Goal: Information Seeking & Learning: Learn about a topic

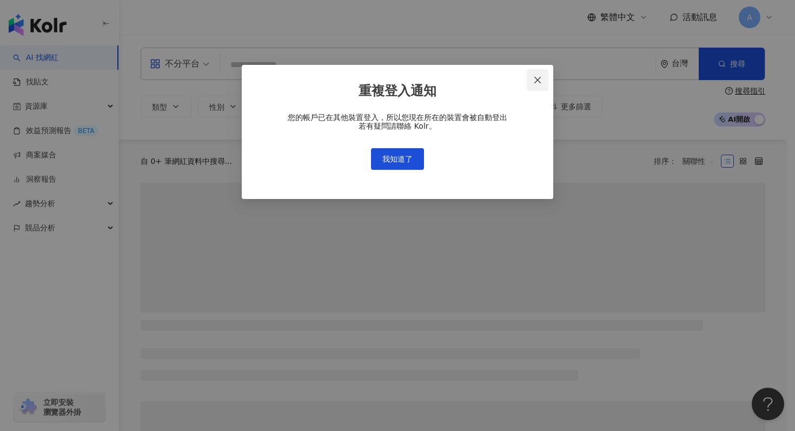
click at [534, 82] on icon "close" at bounding box center [537, 80] width 9 height 9
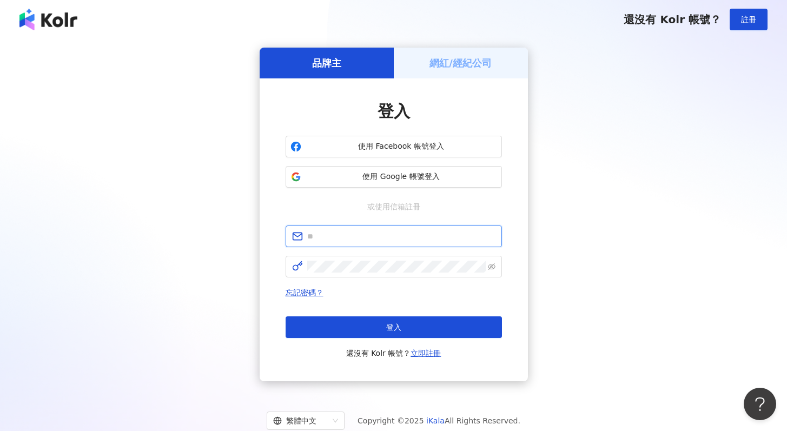
click at [343, 236] on input "text" at bounding box center [401, 236] width 188 height 12
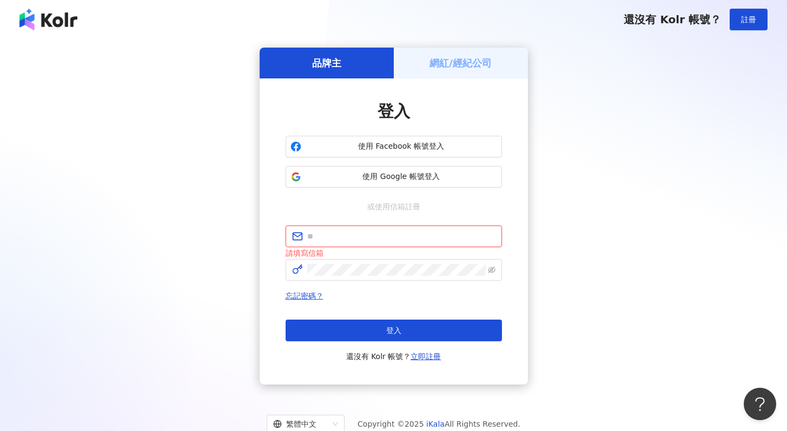
type input "**********"
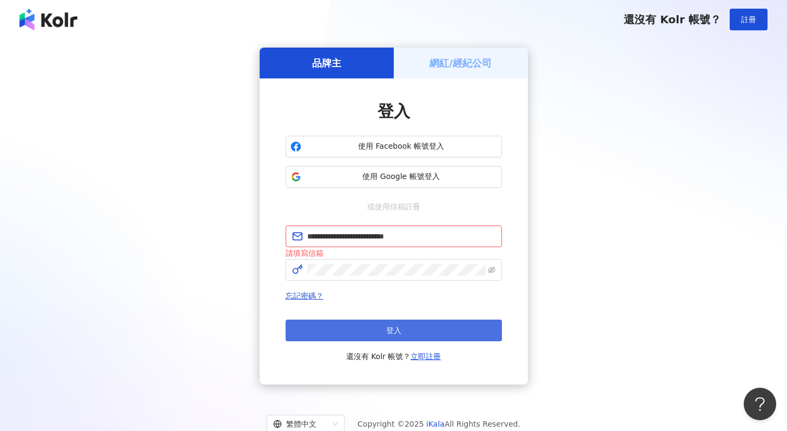
click at [393, 331] on span "登入" at bounding box center [393, 330] width 15 height 9
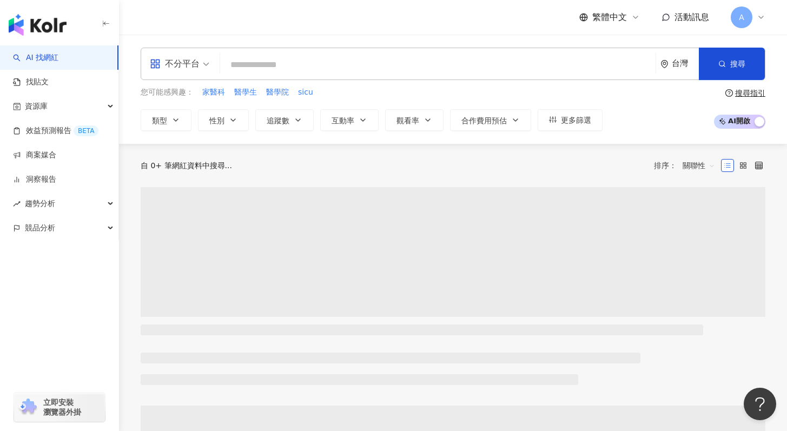
click at [253, 73] on input "search" at bounding box center [437, 65] width 427 height 21
paste input "*********"
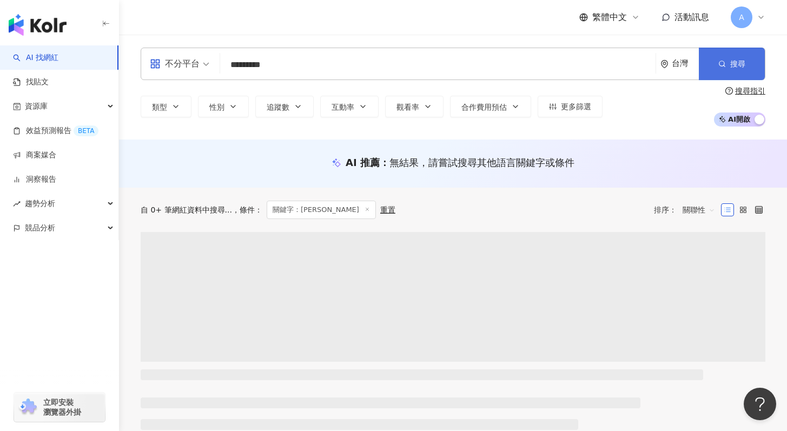
type input "*********"
click at [740, 65] on span "搜尋" at bounding box center [737, 64] width 15 height 9
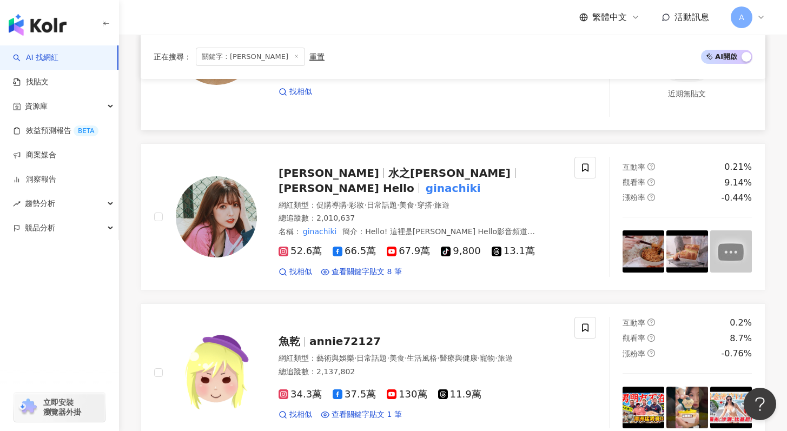
scroll to position [265, 0]
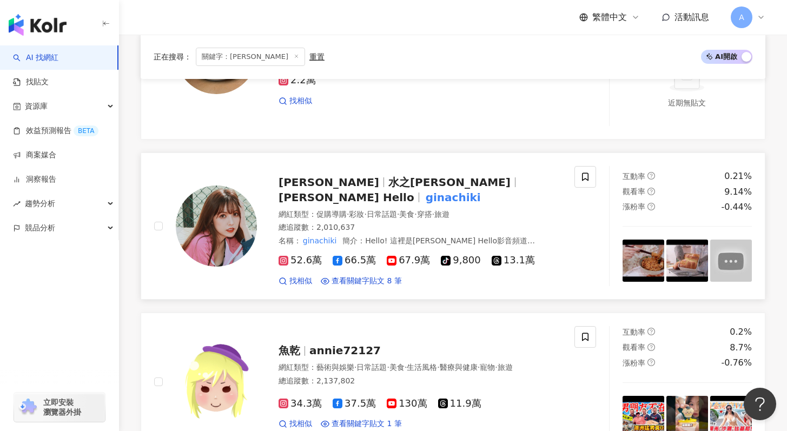
click at [392, 191] on span "Gina Hello" at bounding box center [347, 197] width 136 height 13
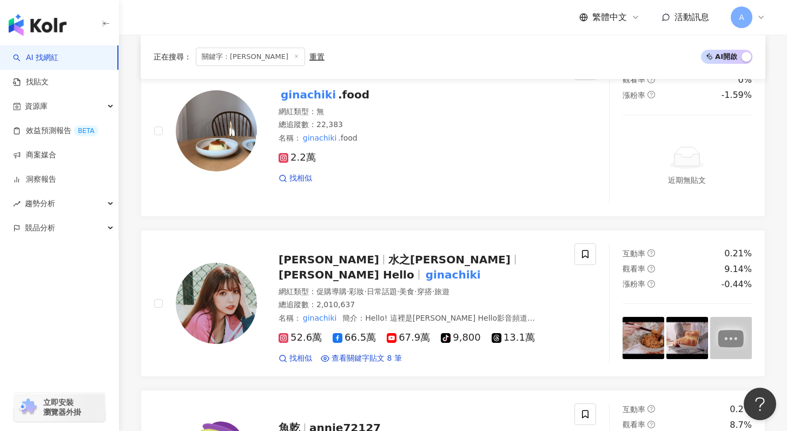
scroll to position [0, 0]
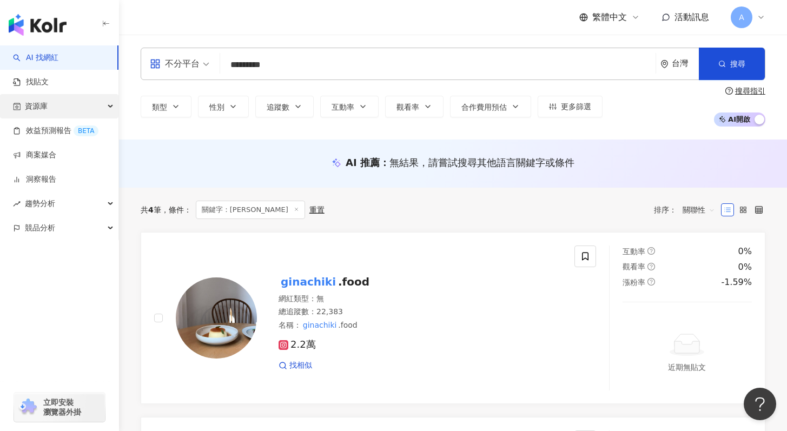
click at [74, 105] on div "資源庫" at bounding box center [59, 106] width 118 height 24
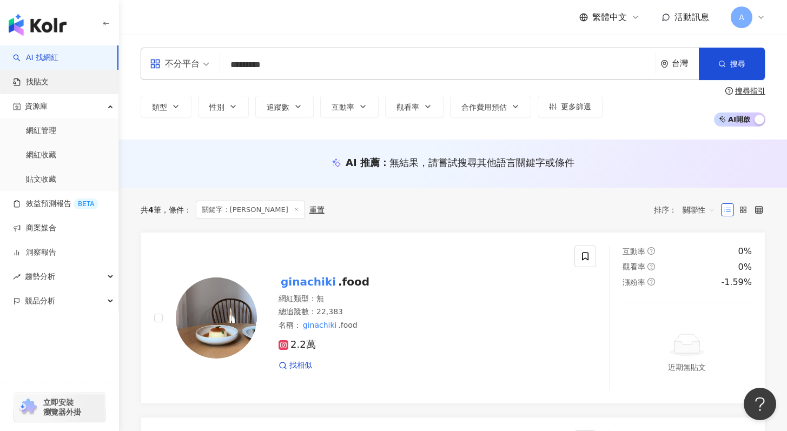
click at [49, 82] on link "找貼文" at bounding box center [31, 82] width 36 height 11
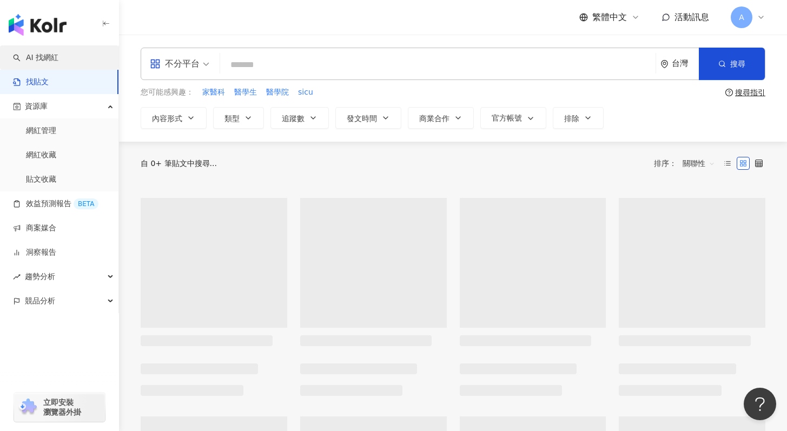
click at [58, 63] on link "AI 找網紅" at bounding box center [35, 57] width 45 height 11
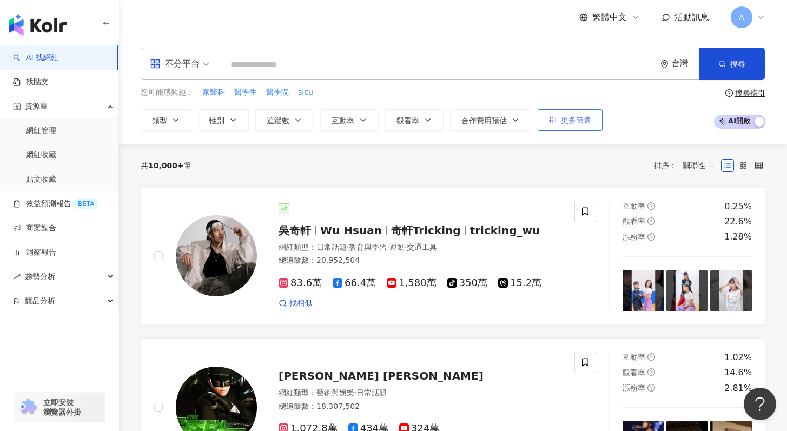
click at [566, 123] on span "更多篩選" at bounding box center [576, 120] width 30 height 9
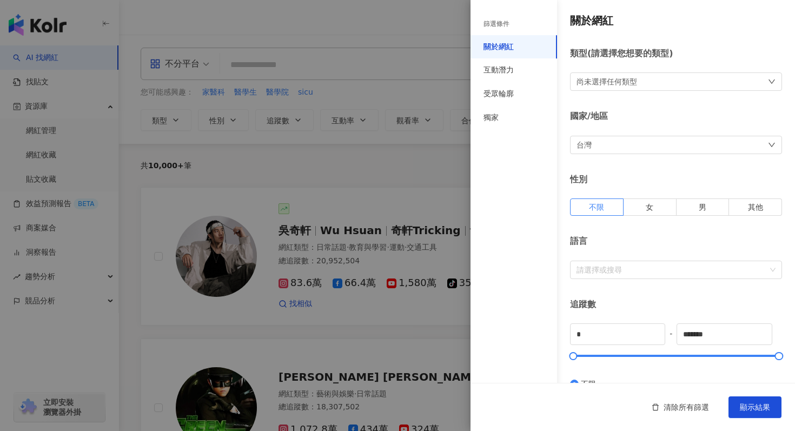
click at [646, 194] on div "性別 不限 女 男 其他" at bounding box center [676, 195] width 212 height 42
click at [649, 210] on span "女" at bounding box center [650, 207] width 8 height 9
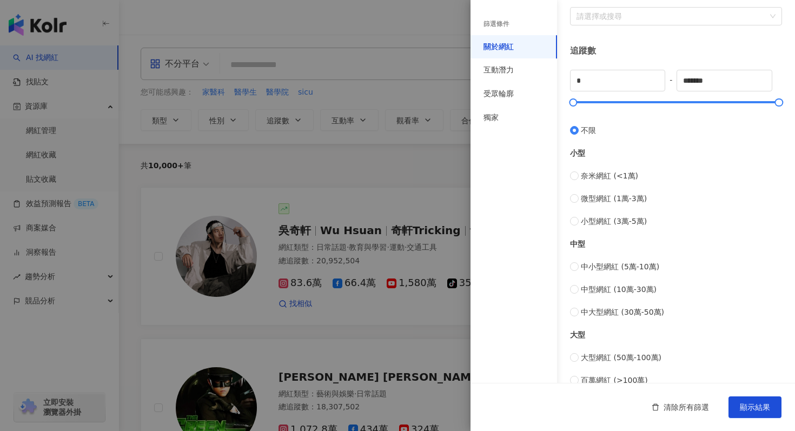
scroll to position [259, 0]
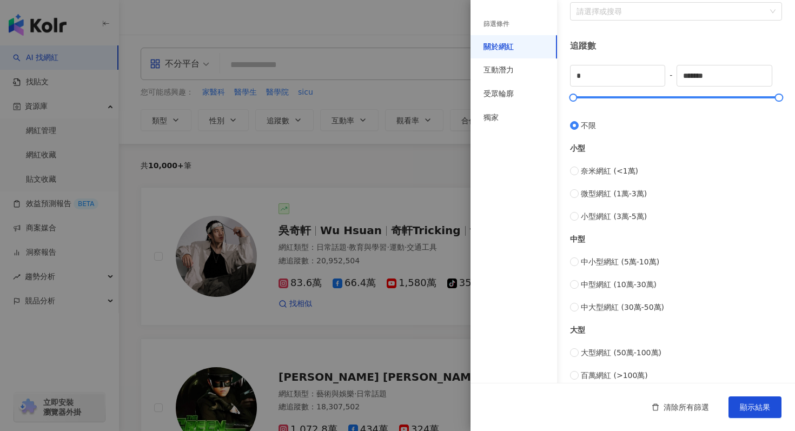
click at [605, 313] on div "大型 大型網紅 (50萬-100萬) 百萬網紅 (>100萬)" at bounding box center [676, 347] width 212 height 68
click at [605, 303] on span "中大型網紅 (30萬-50萬)" at bounding box center [622, 307] width 83 height 12
type input "******"
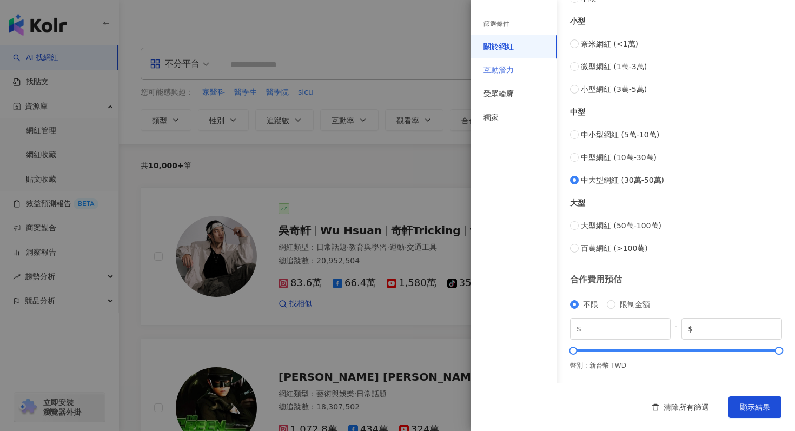
click at [515, 67] on div "互動潛力" at bounding box center [514, 70] width 87 height 24
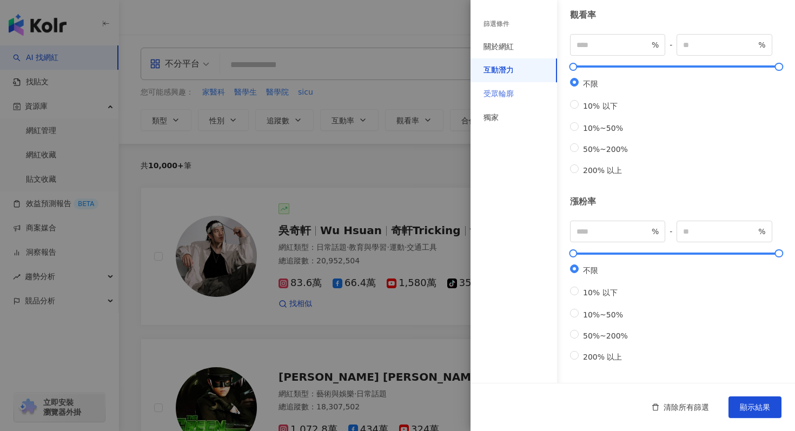
click at [517, 97] on div "受眾輪廓" at bounding box center [514, 94] width 87 height 24
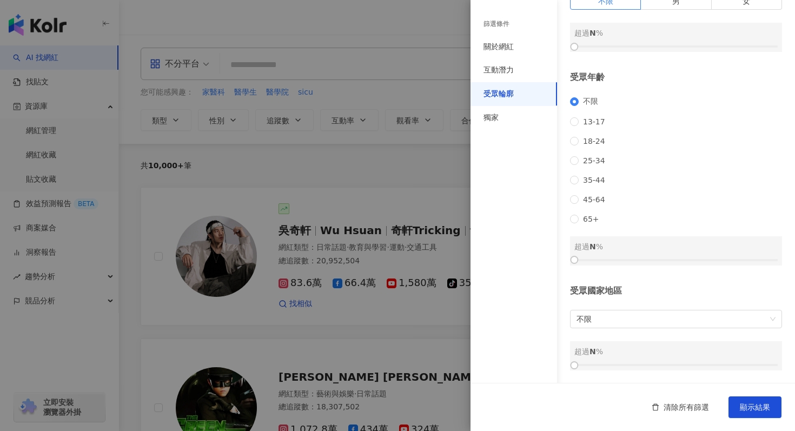
scroll to position [98, 0]
click at [582, 137] on span "18-24" at bounding box center [594, 141] width 31 height 9
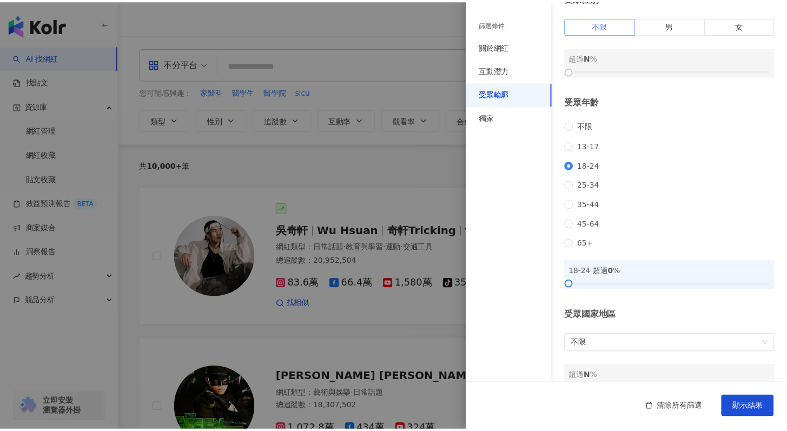
scroll to position [37, 0]
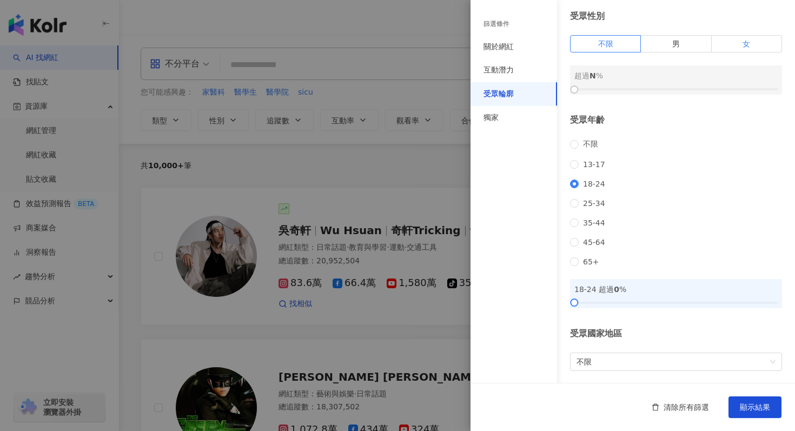
click at [735, 43] on label "女" at bounding box center [747, 43] width 70 height 17
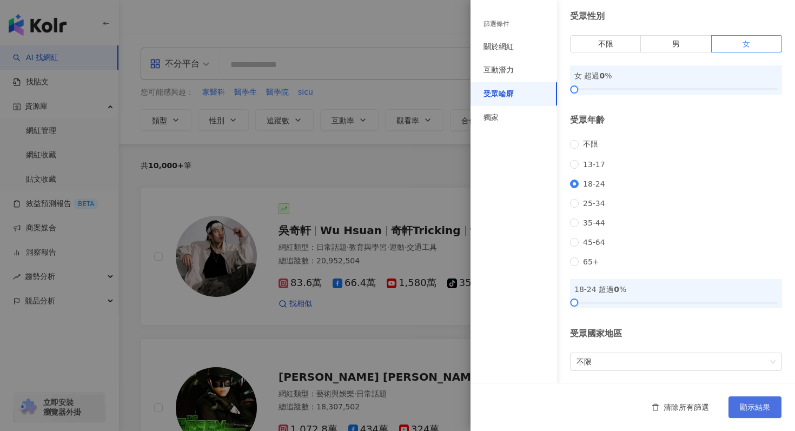
click at [741, 411] on span "顯示結果" at bounding box center [755, 407] width 30 height 9
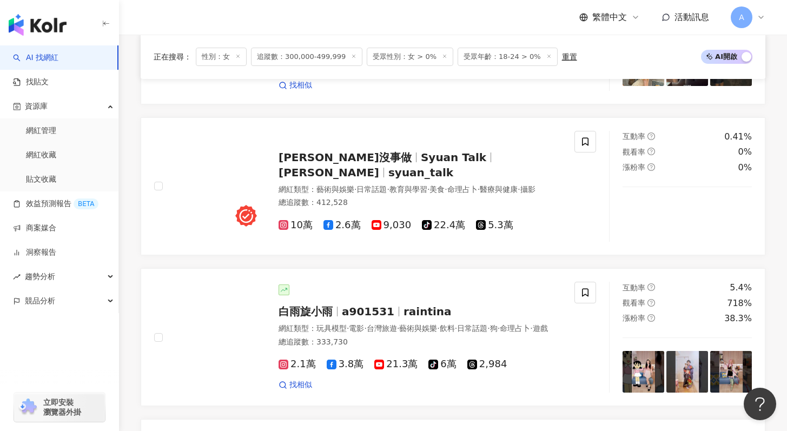
scroll to position [2029, 0]
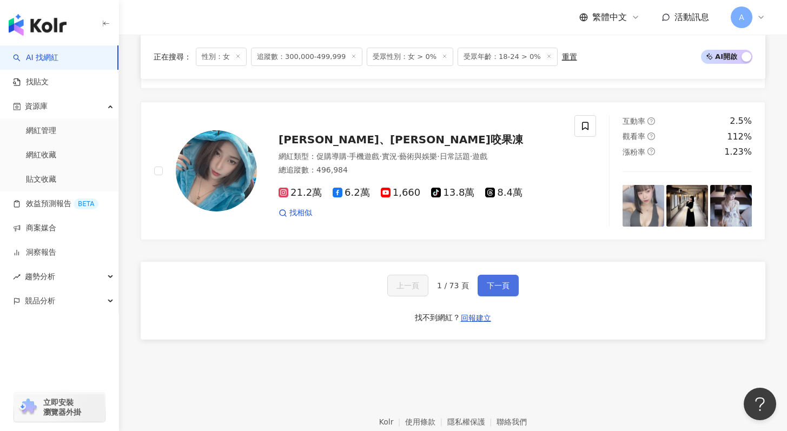
click at [486, 292] on button "下一頁" at bounding box center [498, 286] width 41 height 22
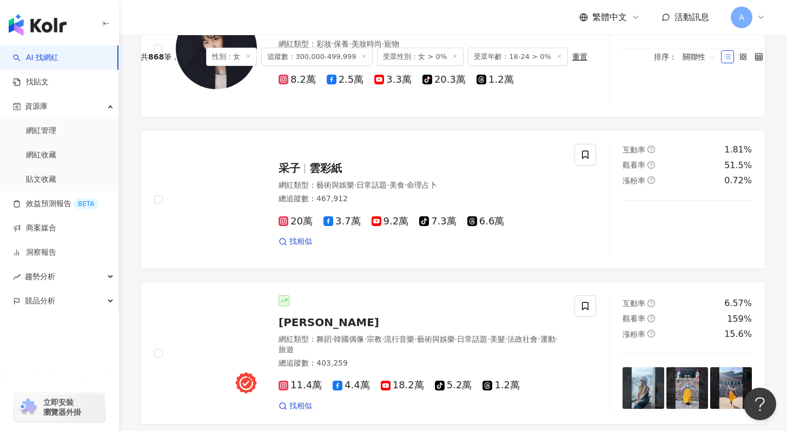
scroll to position [0, 0]
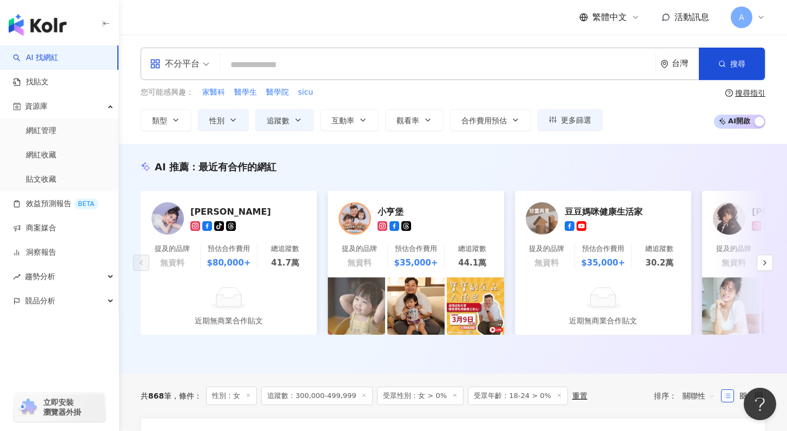
click at [279, 77] on div "不分平台 台灣 搜尋" at bounding box center [453, 64] width 625 height 32
click at [281, 63] on input "search" at bounding box center [437, 65] width 427 height 21
paste input "**********"
type input "**********"
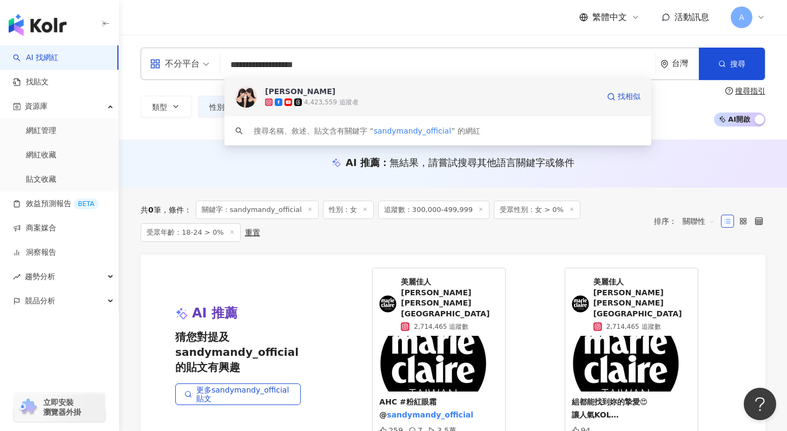
click at [302, 97] on div "4,423,559 追蹤者" at bounding box center [432, 102] width 334 height 11
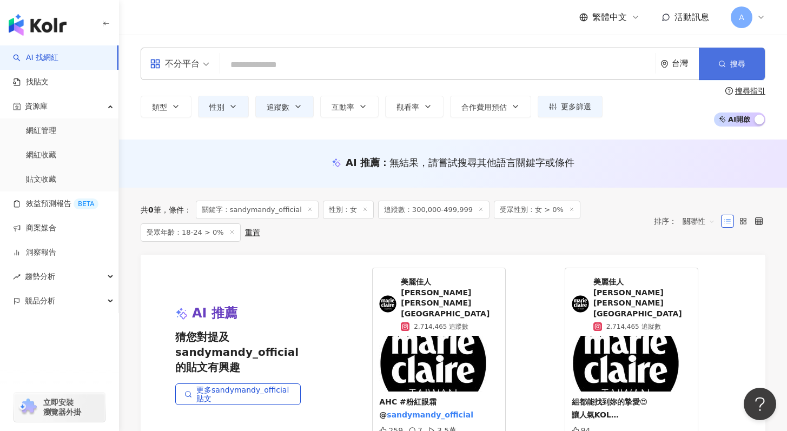
click at [734, 72] on button "搜尋" at bounding box center [732, 64] width 66 height 32
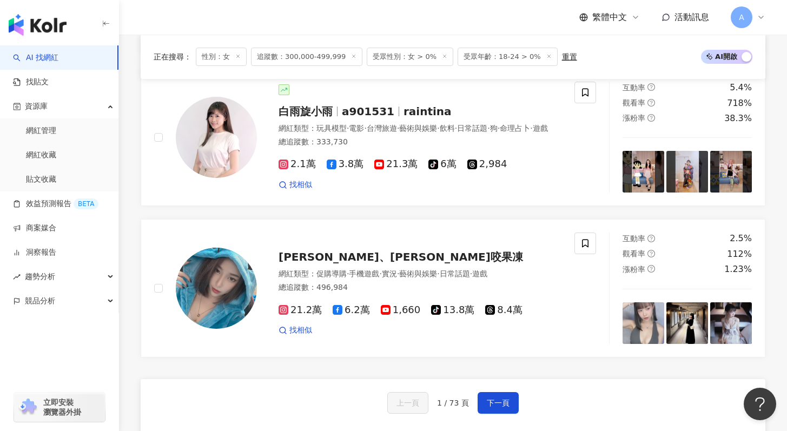
scroll to position [2075, 0]
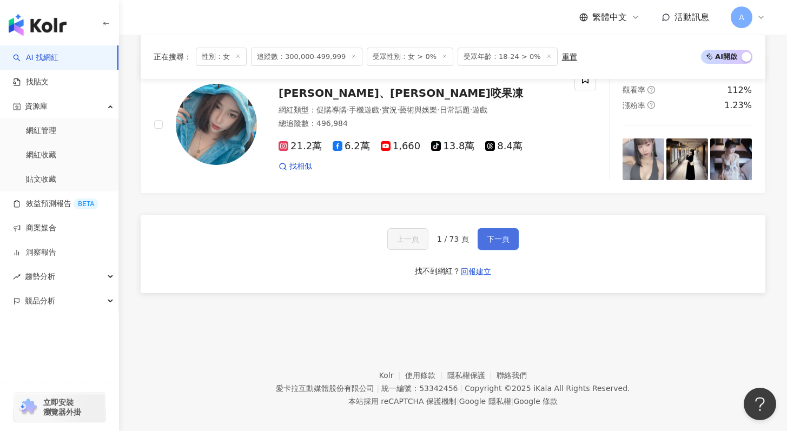
click at [502, 235] on span "下一頁" at bounding box center [498, 239] width 23 height 9
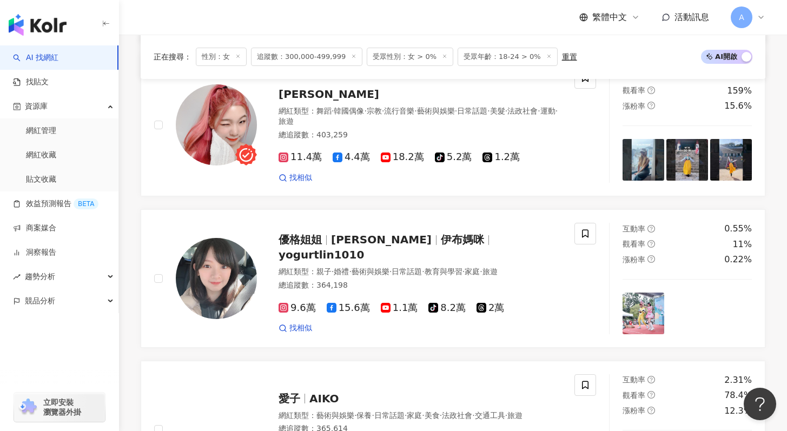
scroll to position [637, 0]
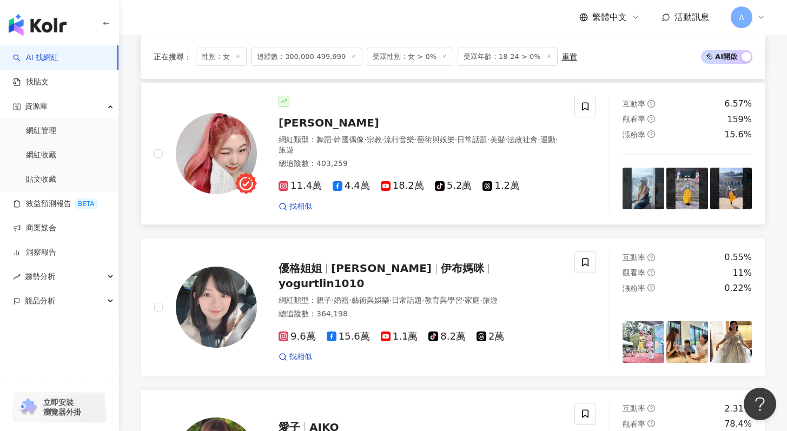
click at [286, 185] on icon at bounding box center [283, 185] width 5 height 5
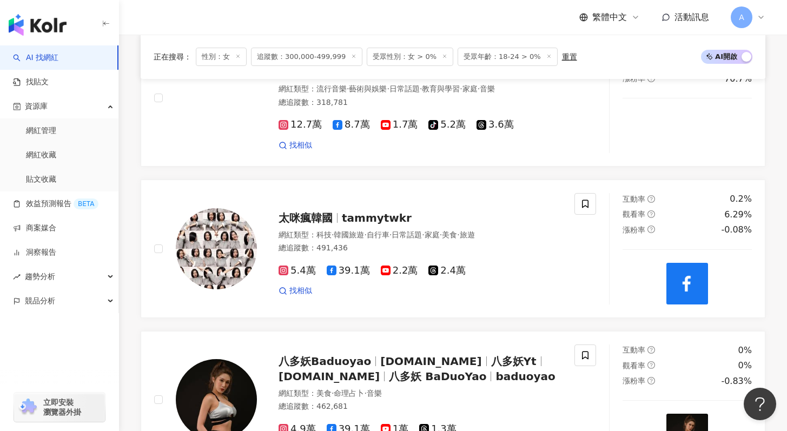
scroll to position [1932, 0]
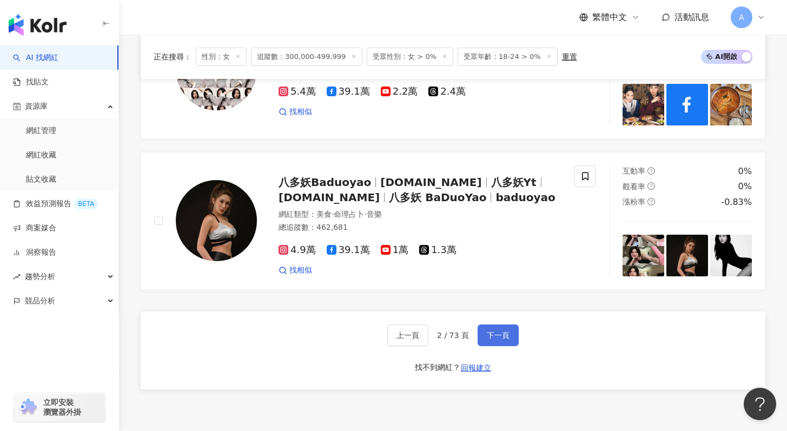
click at [498, 334] on span "下一頁" at bounding box center [498, 335] width 23 height 9
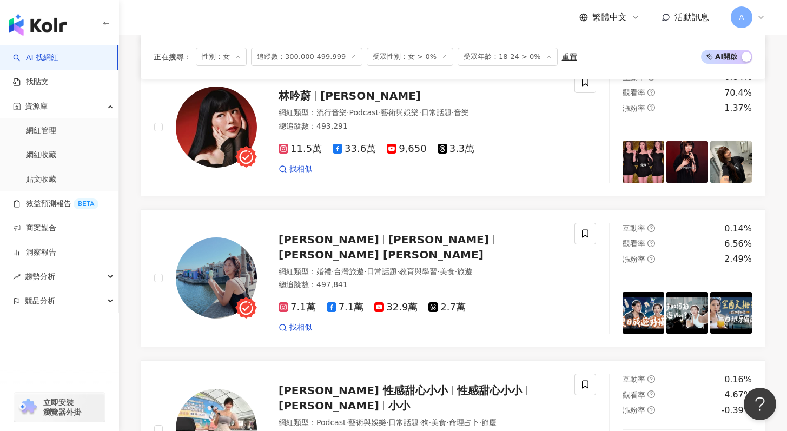
scroll to position [2032, 0]
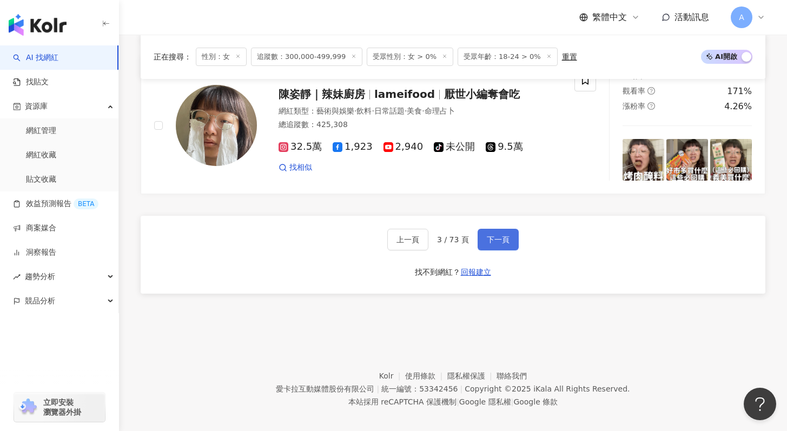
click at [501, 235] on span "下一頁" at bounding box center [498, 239] width 23 height 9
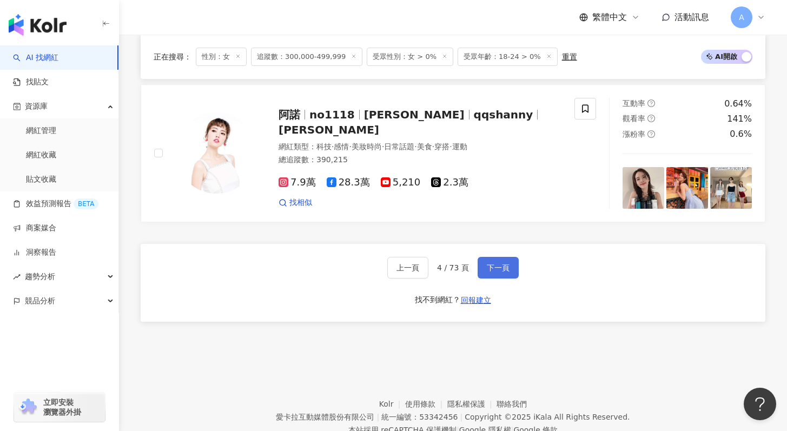
click at [492, 257] on button "下一頁" at bounding box center [498, 268] width 41 height 22
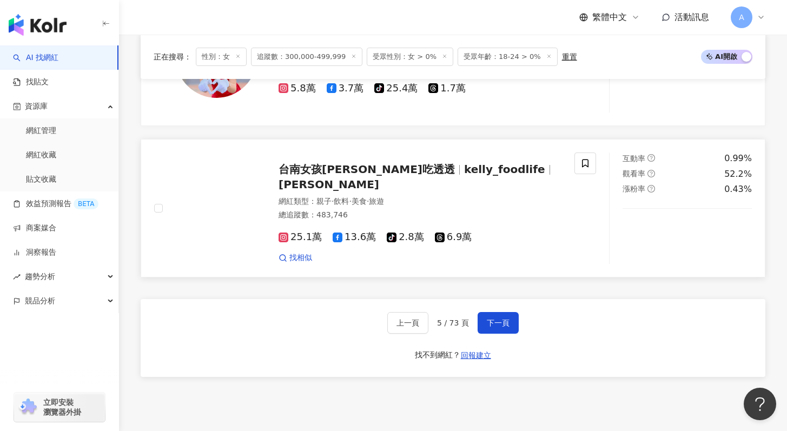
scroll to position [1951, 0]
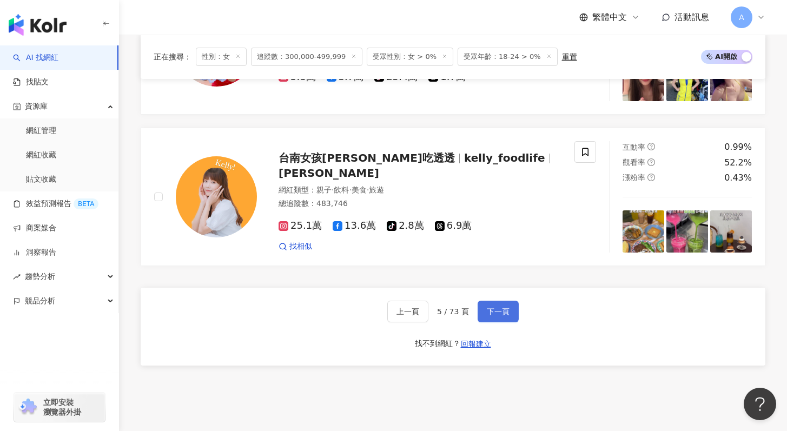
click at [490, 310] on span "下一頁" at bounding box center [498, 311] width 23 height 9
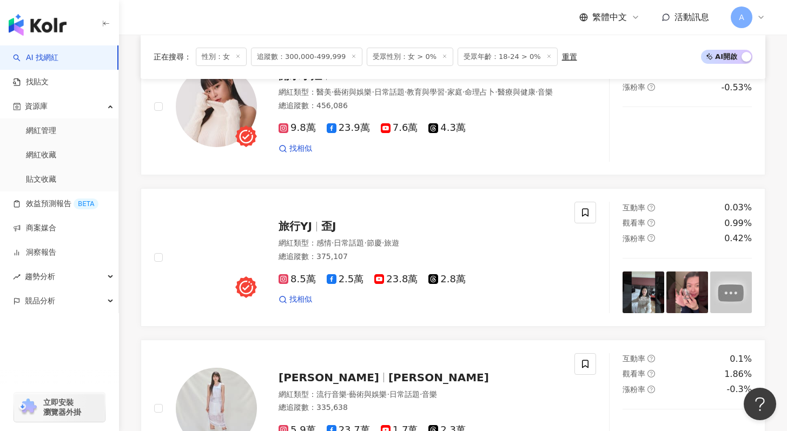
scroll to position [2032, 0]
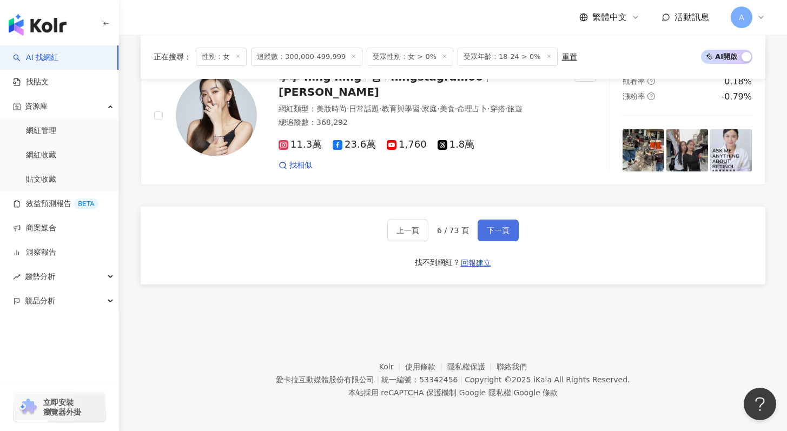
click at [498, 240] on button "下一頁" at bounding box center [498, 231] width 41 height 22
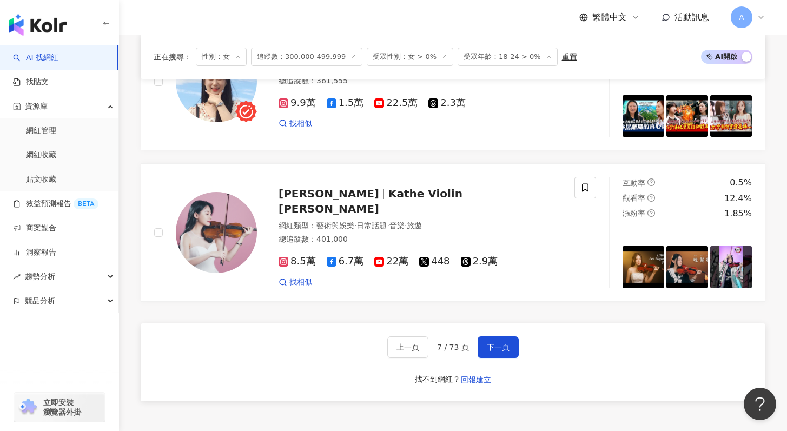
scroll to position [1939, 0]
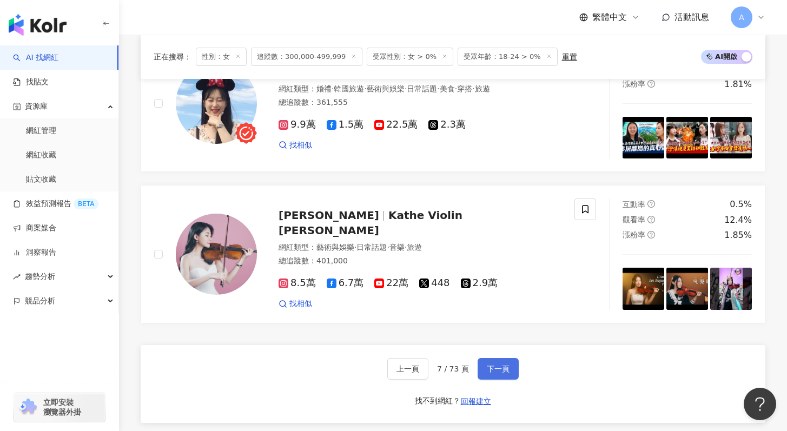
click at [496, 365] on span "下一頁" at bounding box center [498, 369] width 23 height 9
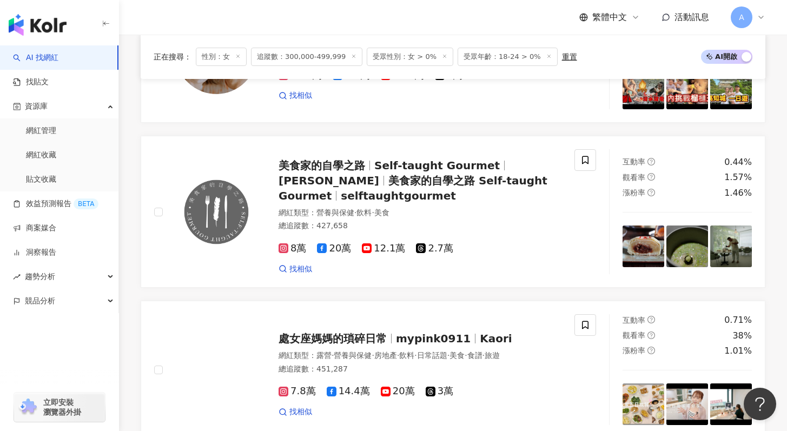
scroll to position [2046, 0]
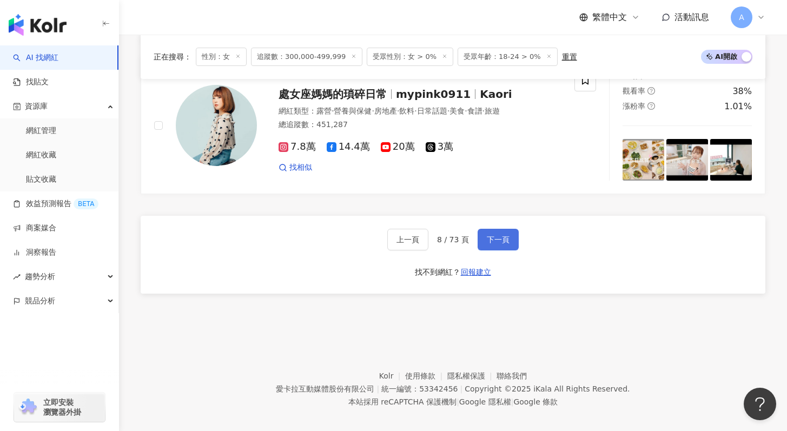
click at [507, 235] on span "下一頁" at bounding box center [498, 239] width 23 height 9
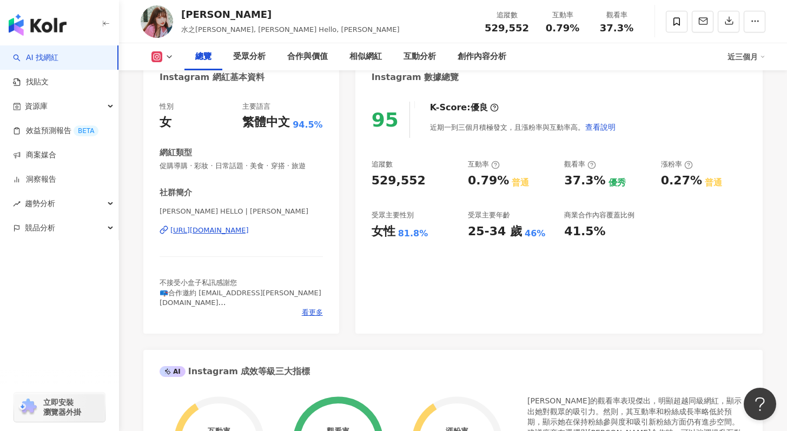
scroll to position [117, 0]
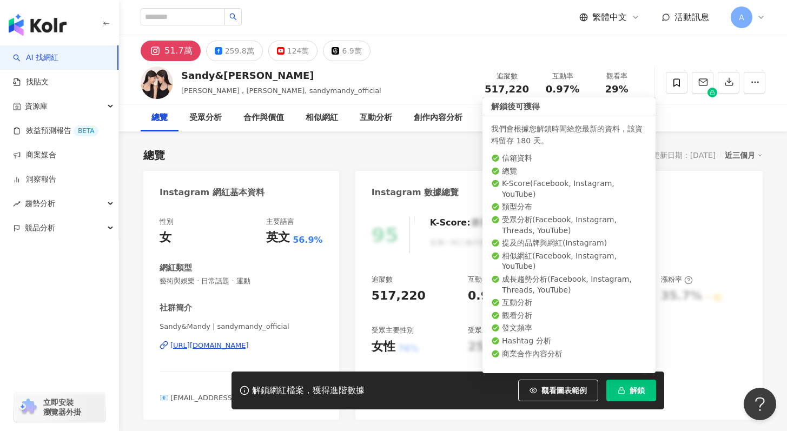
click at [631, 389] on span "解鎖" at bounding box center [637, 390] width 15 height 9
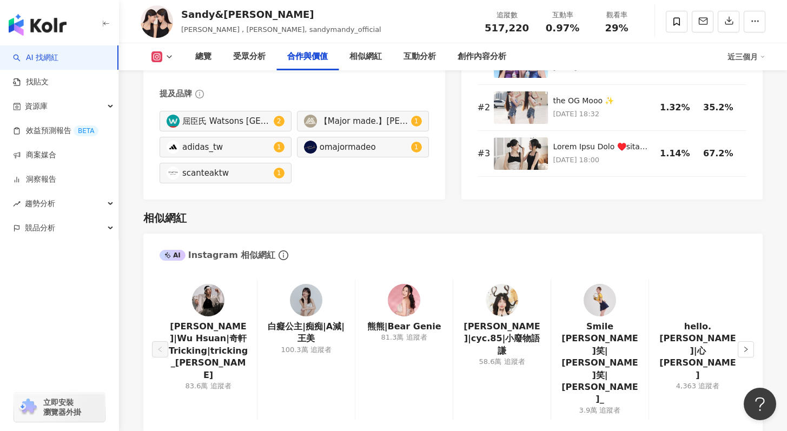
scroll to position [1655, 0]
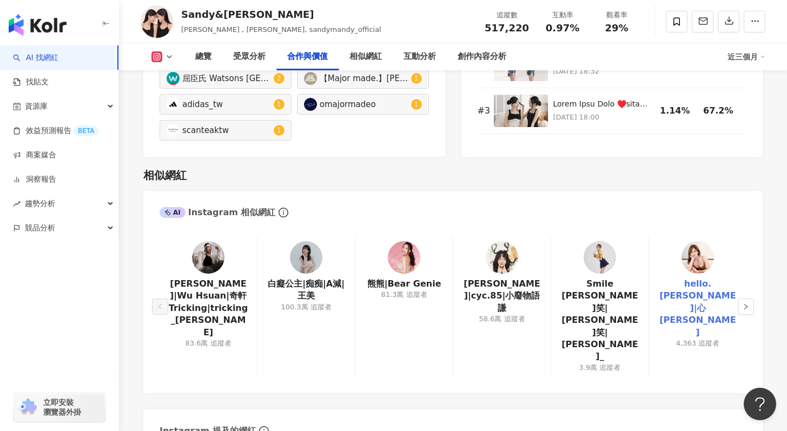
click at [736, 282] on link "hello.celine|心琳CELINE木" at bounding box center [698, 308] width 80 height 61
click at [509, 252] on img at bounding box center [502, 257] width 32 height 32
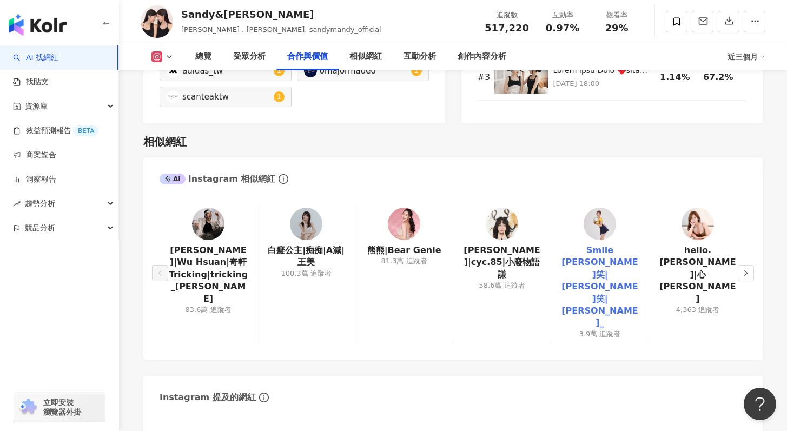
scroll to position [1689, 0]
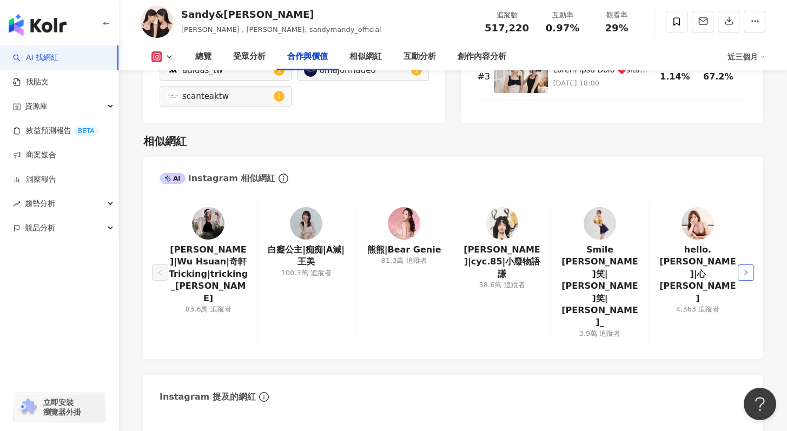
click at [749, 265] on button "button" at bounding box center [746, 273] width 16 height 16
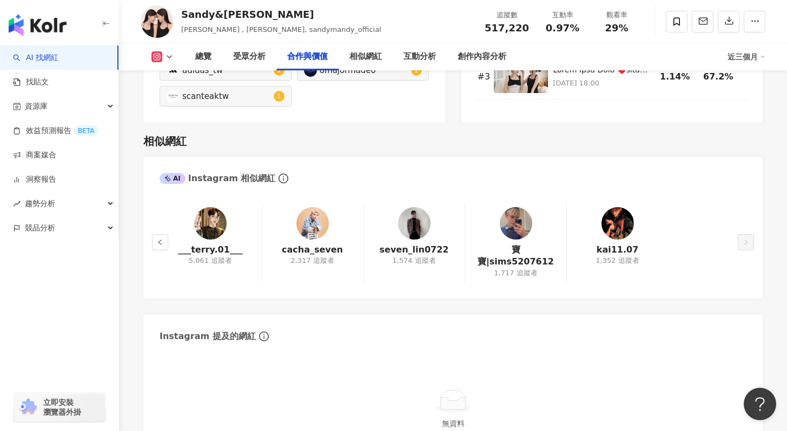
click at [749, 249] on div "___terry.01___ 5,061 追蹤者 cacha_seven 2,317 追蹤者 seven_lin0722 1,574 追蹤者 寶寶|sims5…" at bounding box center [452, 245] width 619 height 107
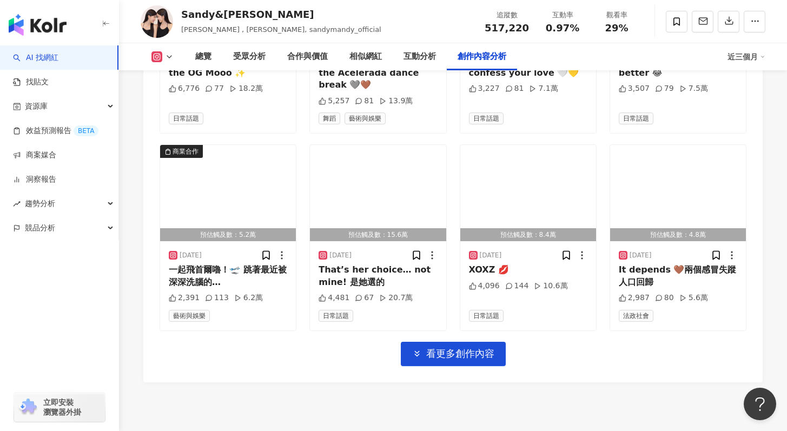
scroll to position [3755, 0]
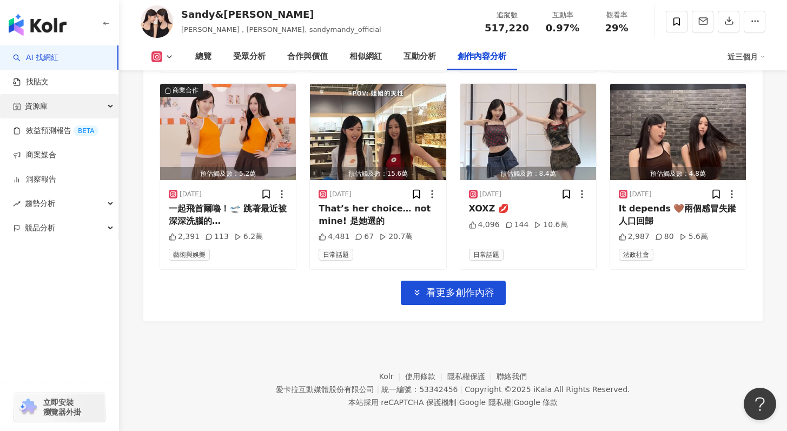
click at [56, 108] on div "資源庫" at bounding box center [59, 106] width 118 height 24
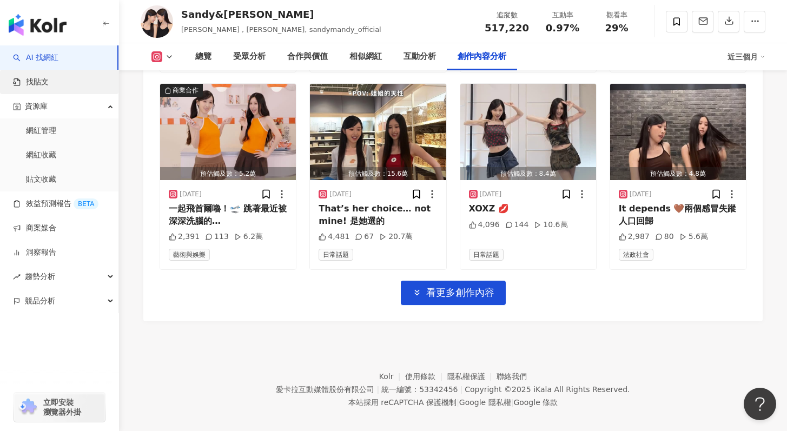
click at [49, 88] on link "找貼文" at bounding box center [31, 82] width 36 height 11
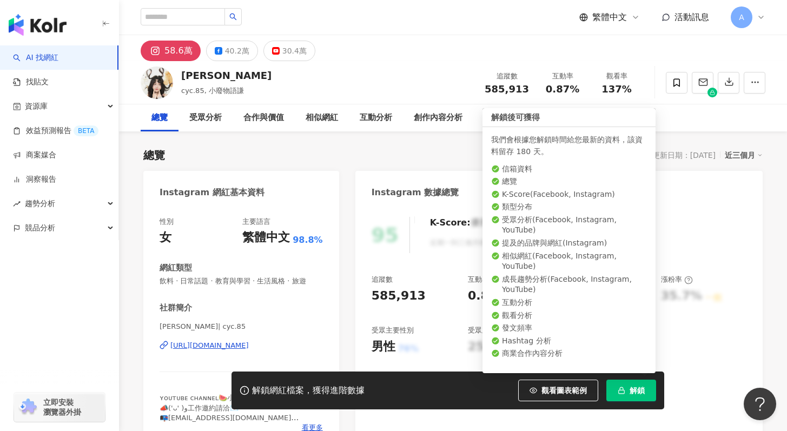
click at [630, 391] on span "解鎖" at bounding box center [637, 390] width 15 height 9
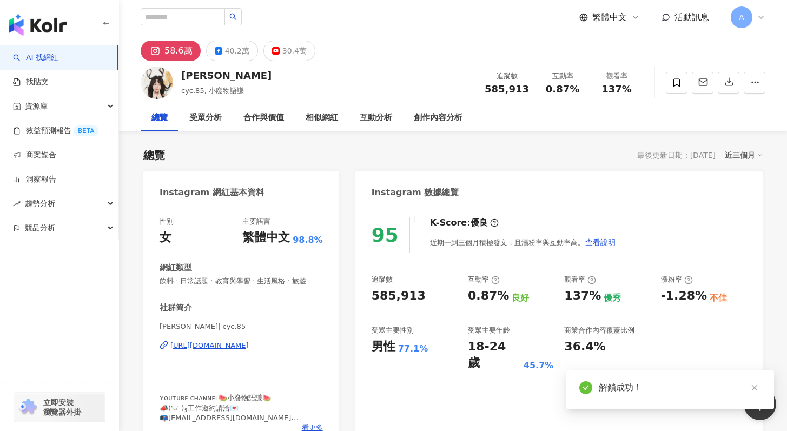
click at [175, 48] on div "58.6萬" at bounding box center [178, 50] width 28 height 15
click at [167, 81] on img at bounding box center [157, 83] width 32 height 32
click at [165, 52] on div "58.6萬" at bounding box center [178, 50] width 28 height 15
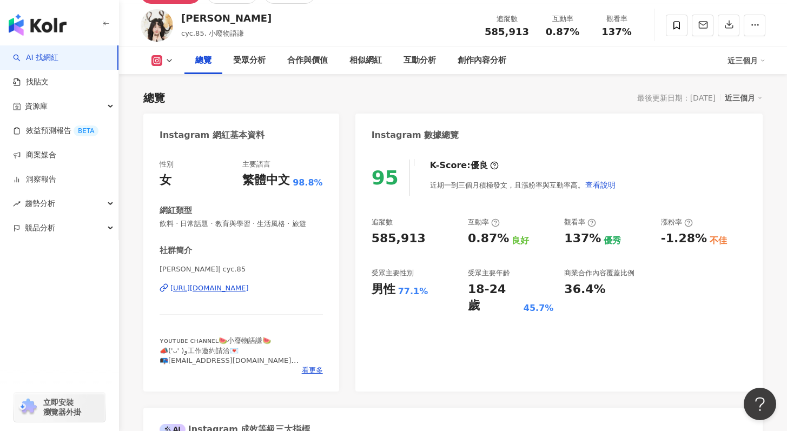
scroll to position [82, 0]
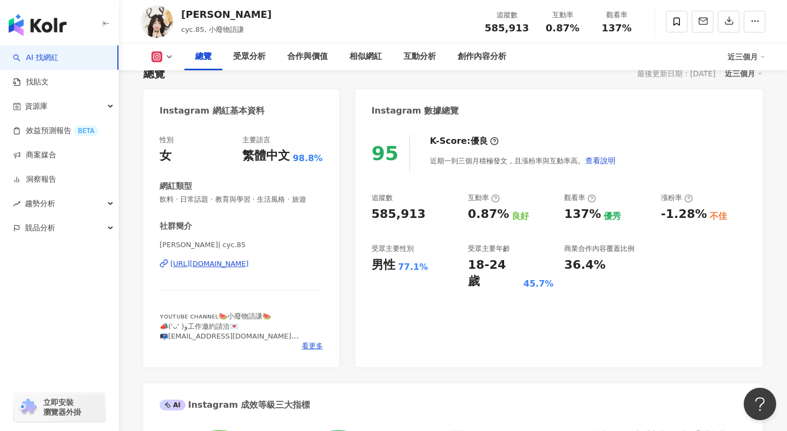
click at [222, 265] on div "https://www.instagram.com/cyc.85/" at bounding box center [209, 264] width 78 height 10
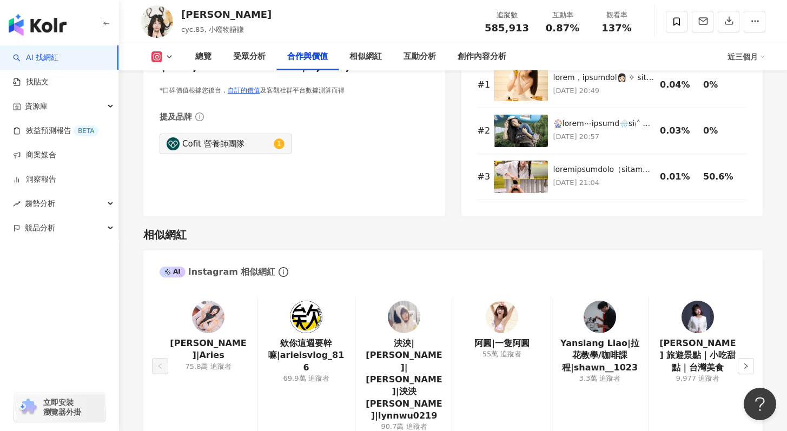
scroll to position [1651, 0]
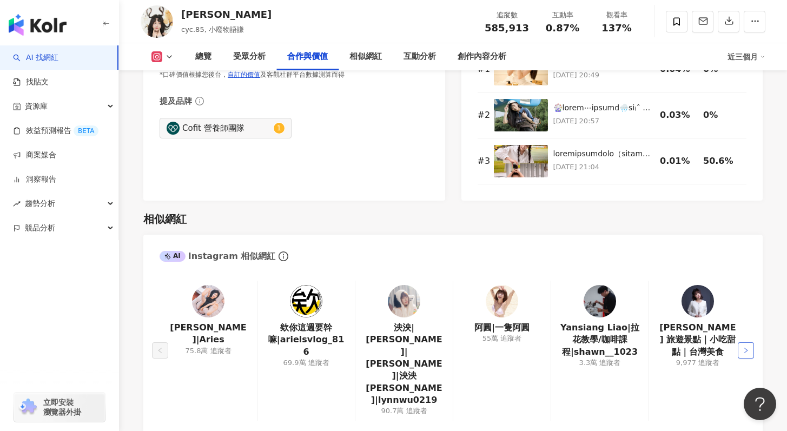
click at [741, 342] on button "button" at bounding box center [746, 350] width 16 height 16
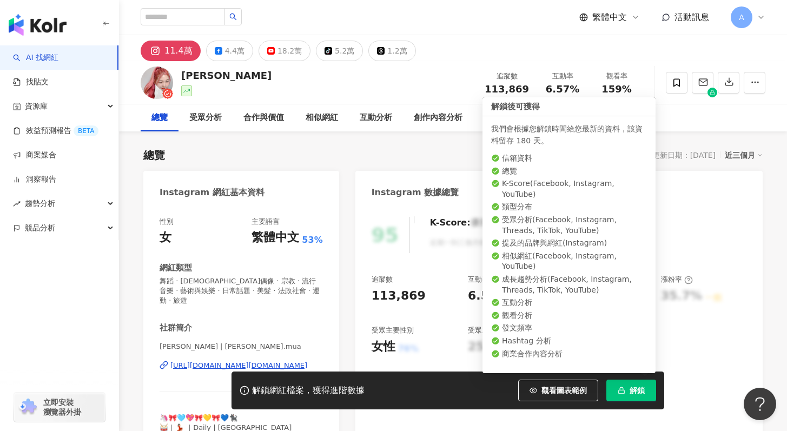
click at [636, 393] on span "解鎖" at bounding box center [637, 390] width 15 height 9
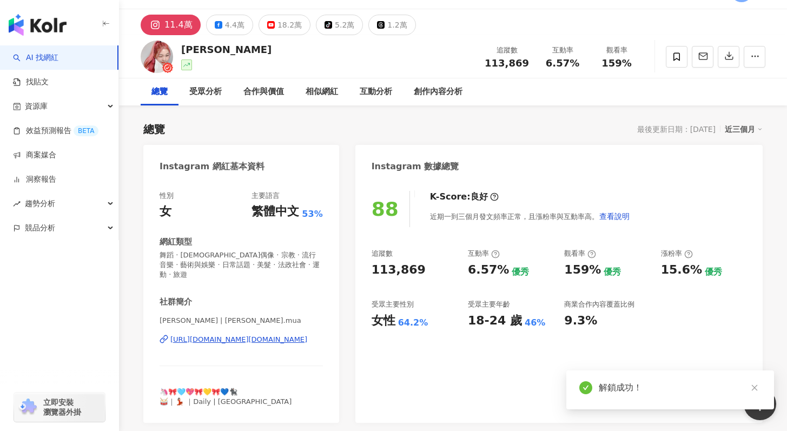
scroll to position [29, 0]
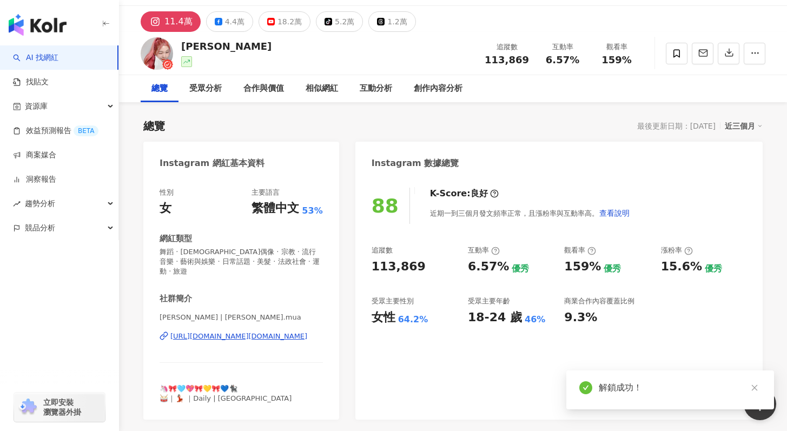
click at [245, 332] on div "[URL][DOMAIN_NAME][DOMAIN_NAME]" at bounding box center [238, 337] width 137 height 10
